Goal: Navigation & Orientation: Find specific page/section

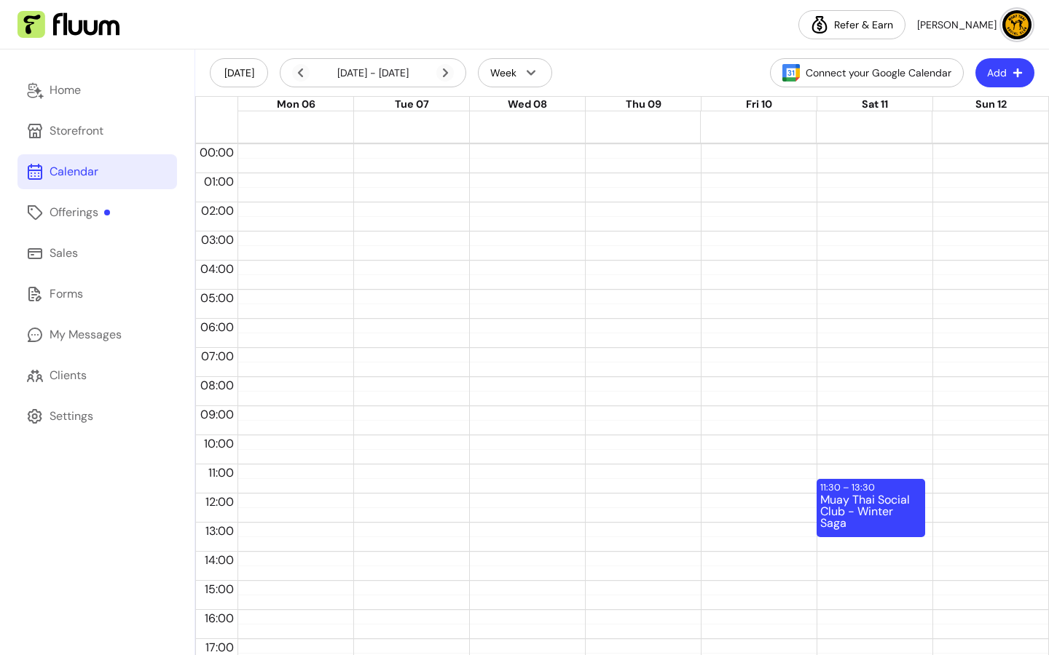
click at [78, 175] on div "Calendar" at bounding box center [74, 171] width 49 height 17
click at [58, 173] on div "Calendar" at bounding box center [74, 171] width 49 height 17
click at [74, 88] on div "Home" at bounding box center [65, 90] width 31 height 17
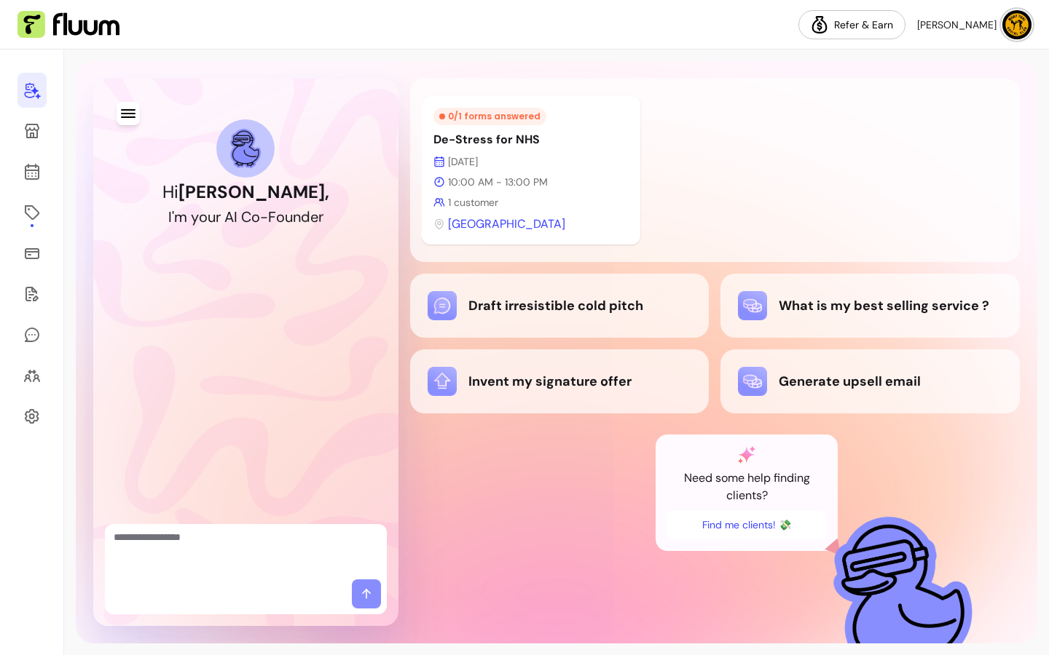
click at [33, 90] on icon at bounding box center [33, 91] width 16 height 17
click at [36, 180] on icon at bounding box center [31, 171] width 17 height 17
